Goal: Check status: Check status

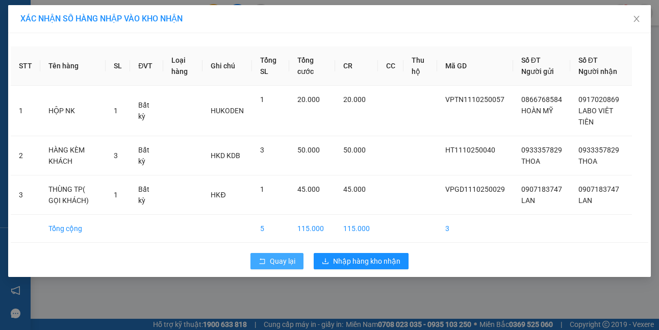
click at [265, 266] on button "Quay lại" at bounding box center [276, 261] width 53 height 16
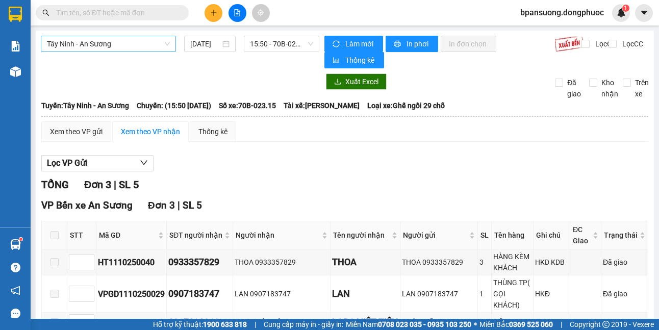
click at [117, 36] on span "Tây Ninh - An Sương" at bounding box center [108, 43] width 123 height 15
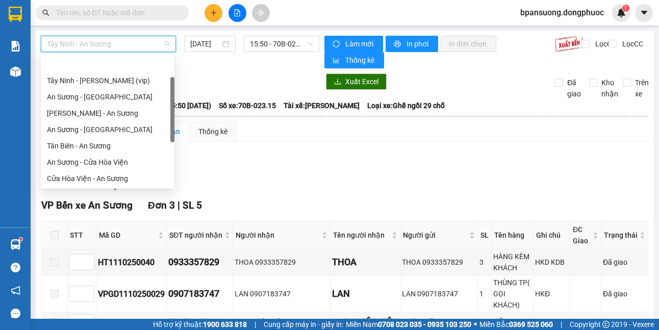
scroll to position [33, 0]
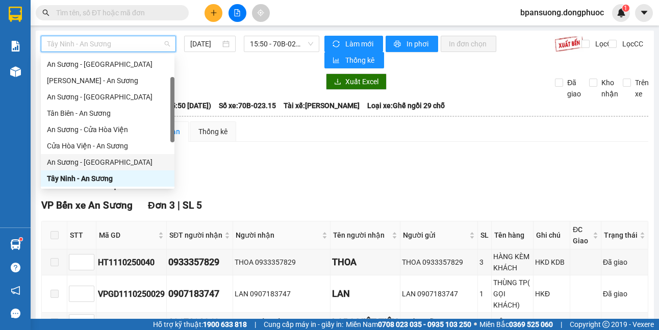
click at [110, 156] on div "An Sương - [GEOGRAPHIC_DATA]" at bounding box center [108, 162] width 134 height 16
type input "[DATE]"
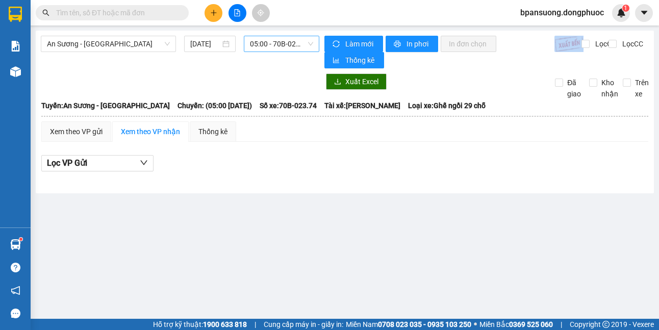
drag, startPoint x: 271, startPoint y: 35, endPoint x: 274, endPoint y: 41, distance: 6.8
click at [274, 41] on div "An Sương - Tây Ninh 12/10/2025 05:00 - 70B-023.74 Làm mới In phơi In đơn chọn T…" at bounding box center [345, 112] width 618 height 163
click at [274, 41] on span "05:00 - 70B-023.74" at bounding box center [281, 43] width 63 height 15
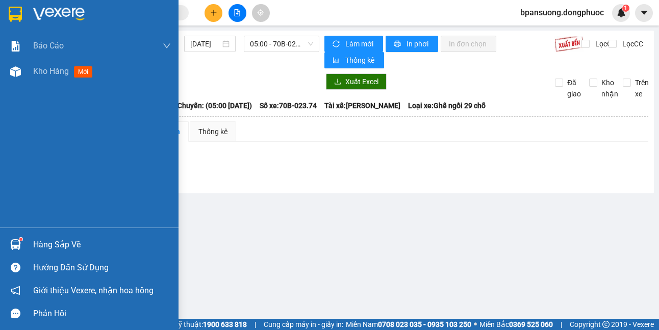
click at [26, 243] on div "Hàng sắp về" at bounding box center [89, 244] width 178 height 23
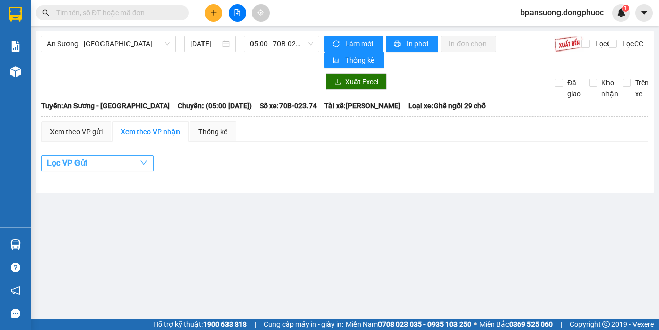
drag, startPoint x: 304, startPoint y: 178, endPoint x: 123, endPoint y: 163, distance: 181.7
click at [304, 177] on section "Kết quả tìm kiếm ( 0 ) Bộ lọc No Data bpansuong.dongphuoc 1 Báo cáo Mẫu 1: Báo …" at bounding box center [329, 165] width 659 height 330
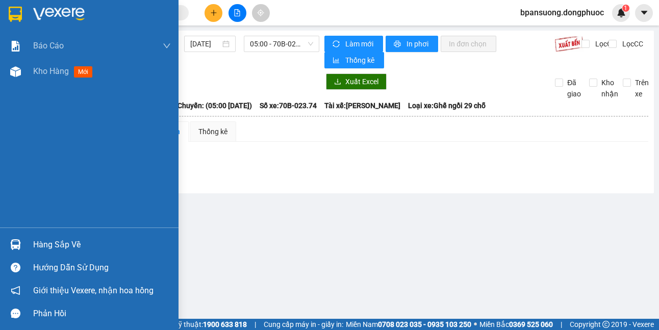
click at [9, 249] on div at bounding box center [16, 245] width 18 height 18
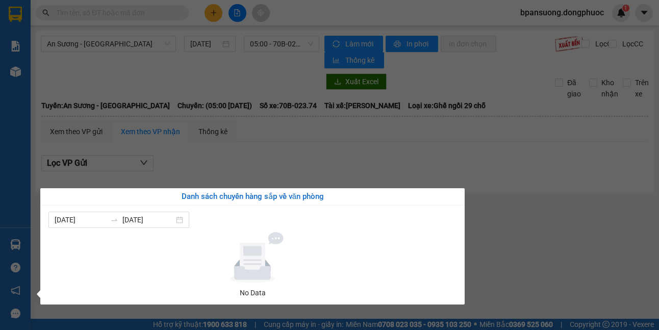
click at [392, 159] on section "Kết quả tìm kiếm ( 0 ) Bộ lọc No Data bpansuong.dongphuoc 1 Báo cáo Mẫu 1: Báo …" at bounding box center [329, 165] width 659 height 330
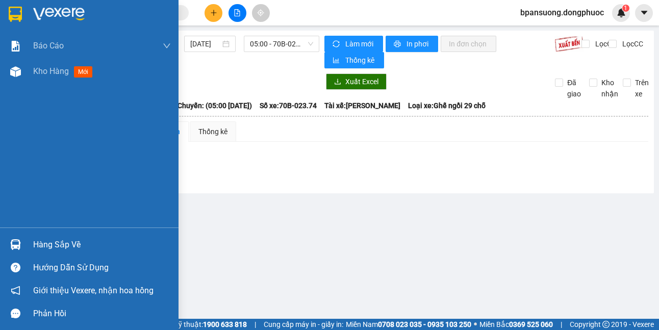
click at [19, 250] on div at bounding box center [16, 245] width 18 height 18
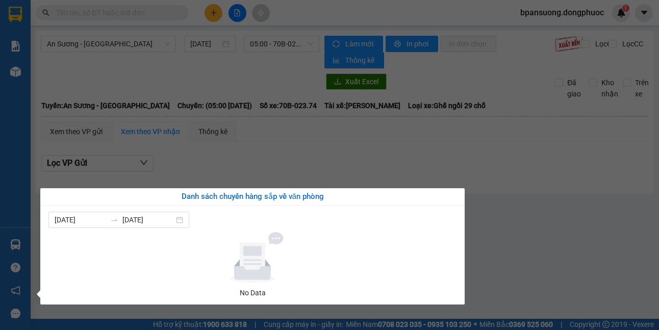
click at [355, 165] on section "Kết quả tìm kiếm ( 0 ) Bộ lọc No Data bpansuong.dongphuoc 1 Báo cáo Mẫu 1: Báo …" at bounding box center [329, 165] width 659 height 330
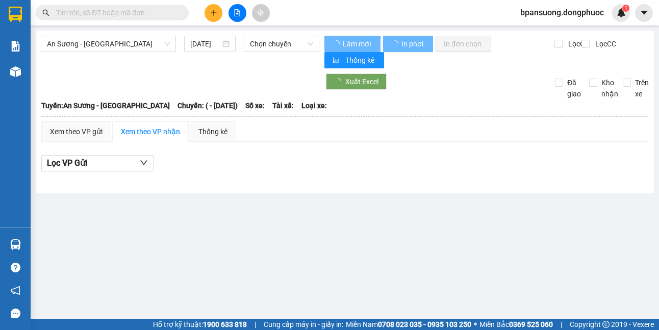
type input "[DATE]"
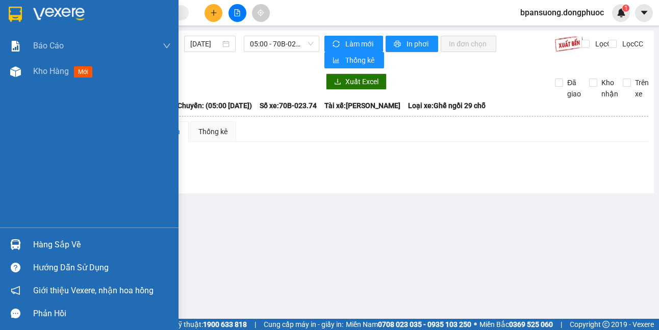
click at [12, 241] on img at bounding box center [15, 244] width 11 height 11
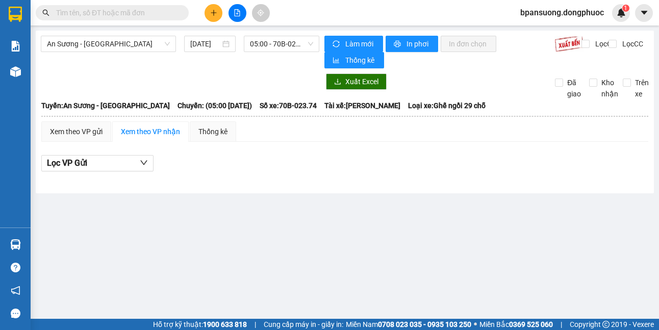
click at [520, 177] on section "Kết quả tìm kiếm ( 0 ) Bộ lọc No Data bpansuong.dongphuoc 1 Báo cáo Mẫu 1: Báo …" at bounding box center [329, 165] width 659 height 330
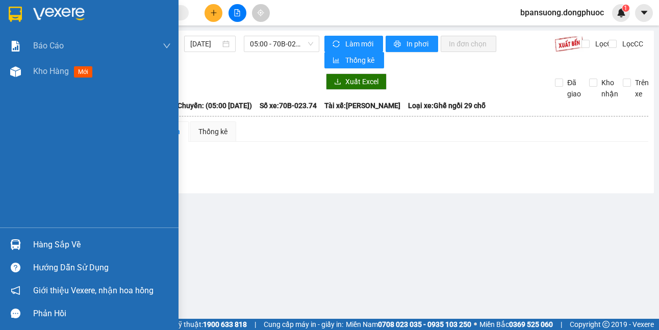
click at [14, 241] on img at bounding box center [15, 244] width 11 height 11
click at [12, 239] on div "Báo cáo Mẫu 1: Báo cáo dòng tiền theo nhân viên Mẫu 1: Báo cáo dòng tiền theo n…" at bounding box center [89, 165] width 178 height 330
click at [12, 238] on div at bounding box center [16, 245] width 18 height 18
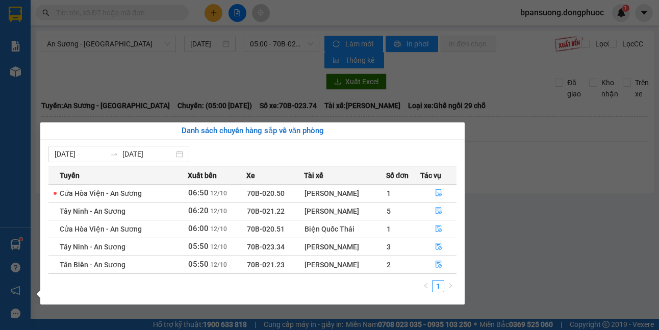
click at [560, 204] on section "Kết quả tìm kiếm ( 0 ) Bộ lọc No Data bpansuong.dongphuoc 1 Báo cáo Mẫu 1: Báo …" at bounding box center [329, 165] width 659 height 330
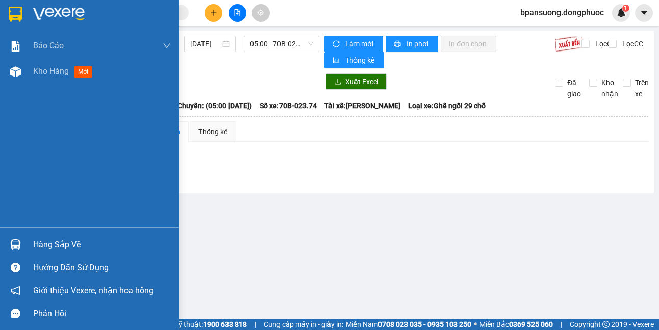
click at [21, 252] on div at bounding box center [16, 245] width 18 height 18
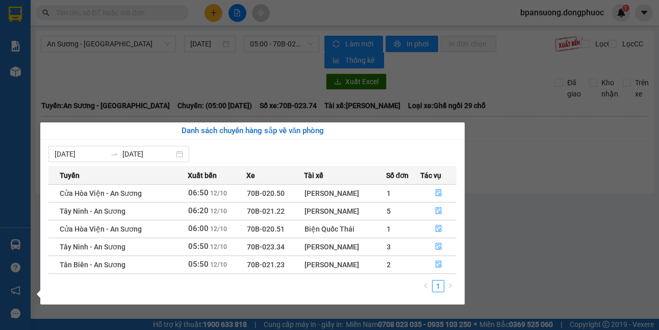
click at [513, 183] on section "Kết quả tìm kiếm ( 0 ) Bộ lọc No Data bpansuong.dongphuoc 1 Báo cáo Mẫu 1: Báo …" at bounding box center [329, 165] width 659 height 330
